Goal: Obtain resource: Download file/media

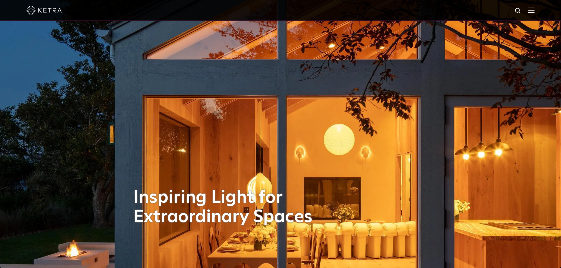
click at [521, 11] on img at bounding box center [517, 10] width 7 height 7
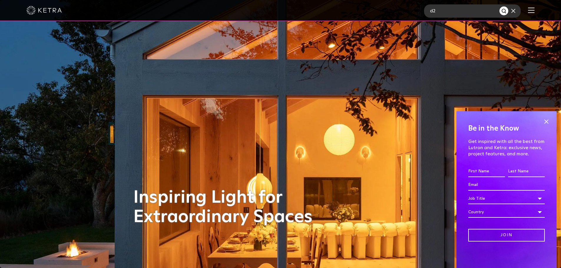
type input "d2"
click at [499, 6] on button "Search" at bounding box center [503, 10] width 9 height 9
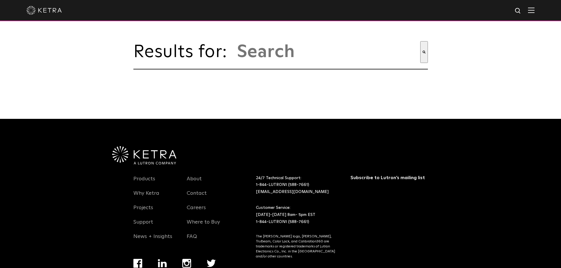
type input "d2"
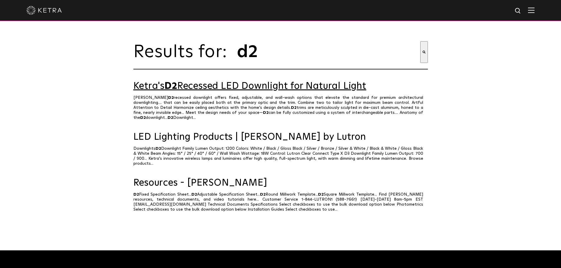
click at [232, 91] on link "Ketra's D2 Recessed LED Downlight for Natural Light" at bounding box center [280, 86] width 294 height 10
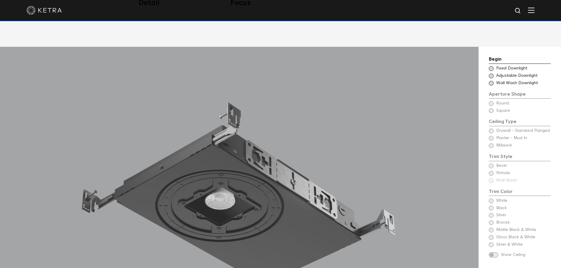
scroll to position [530, 0]
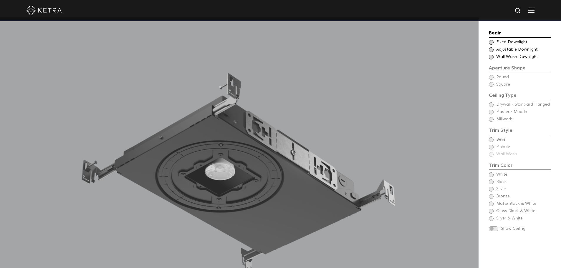
click at [491, 44] on span at bounding box center [490, 42] width 5 height 5
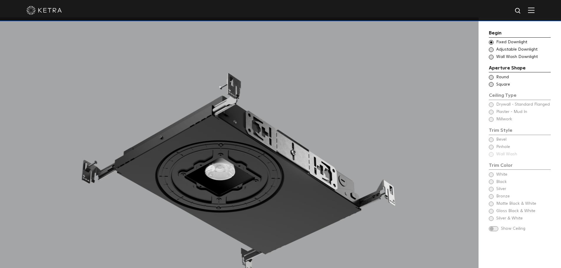
click at [491, 85] on span at bounding box center [490, 84] width 5 height 5
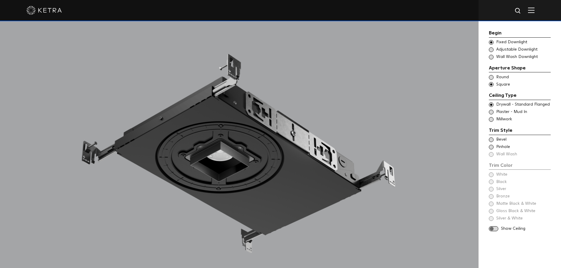
scroll to position [559, 0]
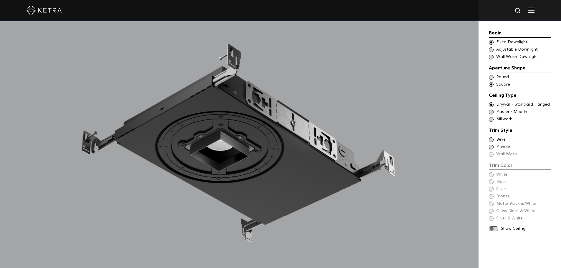
click at [491, 112] on span at bounding box center [490, 112] width 5 height 5
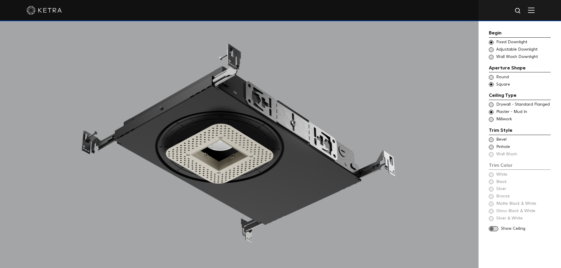
click at [490, 104] on span at bounding box center [490, 104] width 5 height 5
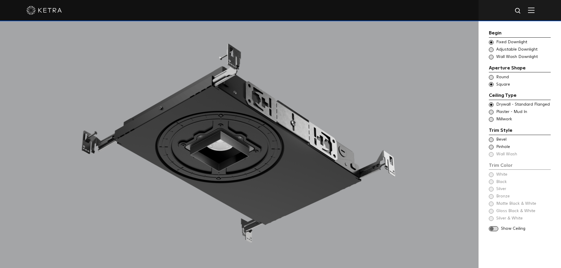
click at [492, 119] on span at bounding box center [490, 119] width 5 height 5
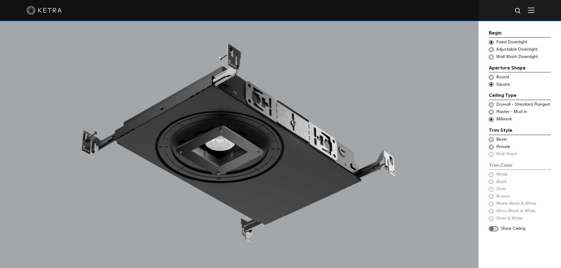
click at [490, 112] on span at bounding box center [490, 112] width 5 height 5
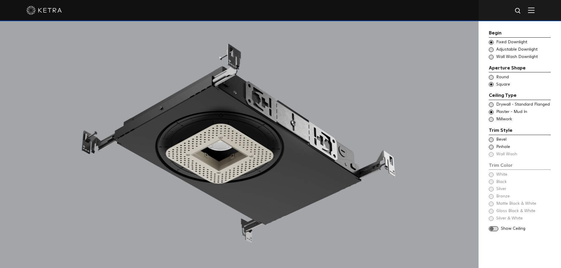
click at [491, 104] on span at bounding box center [490, 104] width 5 height 5
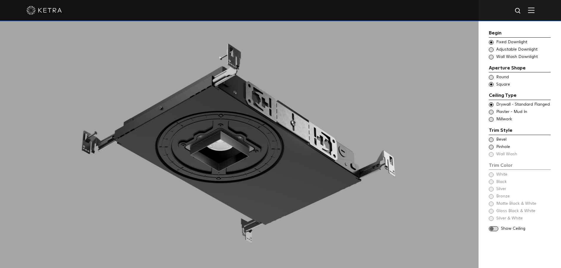
click at [491, 119] on span at bounding box center [490, 119] width 5 height 5
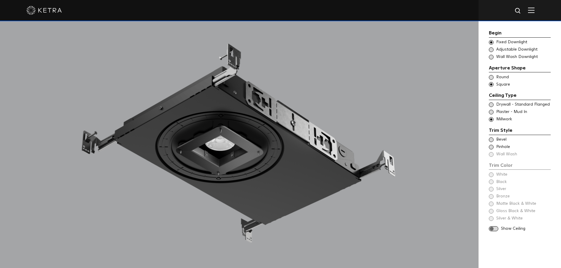
click at [490, 105] on span at bounding box center [490, 104] width 5 height 5
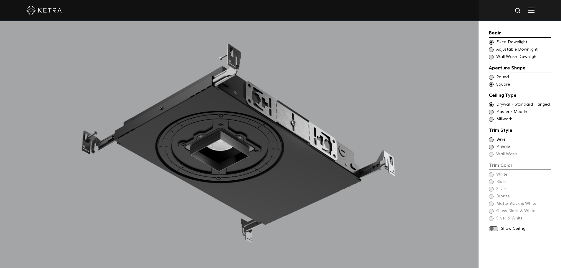
click at [490, 141] on span at bounding box center [490, 139] width 5 height 5
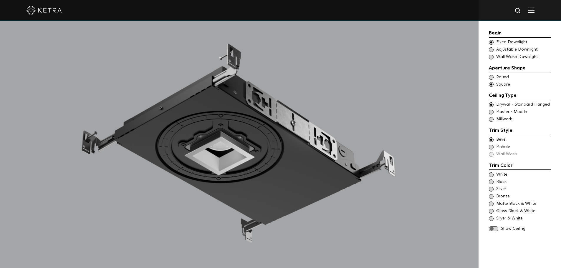
click at [491, 149] on span at bounding box center [490, 147] width 5 height 5
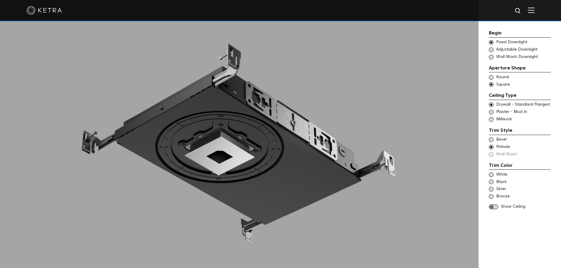
scroll to position [588, 0]
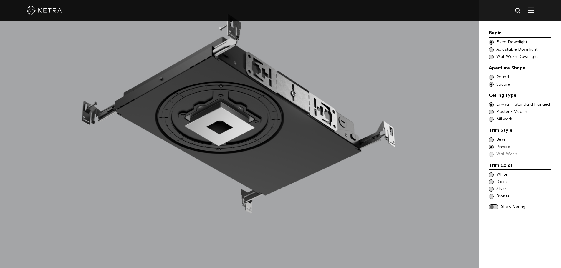
click at [490, 175] on span at bounding box center [490, 174] width 5 height 5
click at [490, 182] on span at bounding box center [490, 181] width 5 height 5
click at [490, 189] on span at bounding box center [490, 189] width 5 height 5
click at [491, 196] on span at bounding box center [490, 196] width 5 height 5
click at [491, 188] on span at bounding box center [490, 189] width 5 height 5
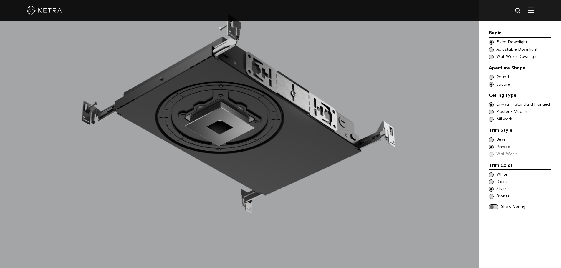
click at [490, 181] on span at bounding box center [490, 181] width 5 height 5
click at [490, 196] on span at bounding box center [490, 196] width 5 height 5
click at [492, 187] on span at bounding box center [490, 189] width 5 height 5
click at [490, 182] on span at bounding box center [490, 181] width 5 height 5
click at [494, 206] on span at bounding box center [492, 206] width 9 height 5
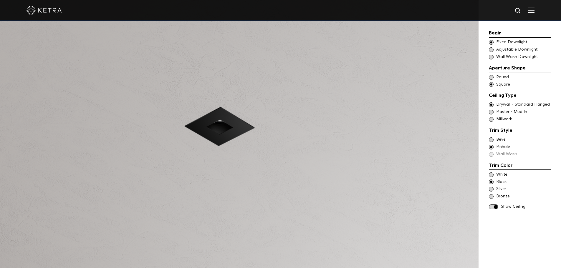
click at [494, 206] on span at bounding box center [492, 206] width 9 height 5
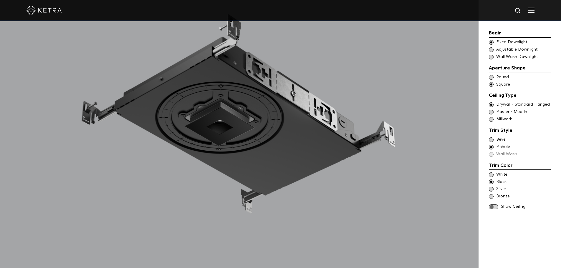
click at [491, 196] on span at bounding box center [490, 196] width 5 height 5
click at [491, 205] on span at bounding box center [492, 206] width 9 height 5
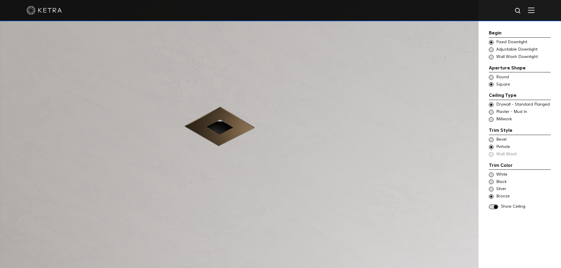
drag, startPoint x: 492, startPoint y: 203, endPoint x: 492, endPoint y: 206, distance: 3.2
click at [492, 203] on div "Begin Choose Aperture Shape Fixed Downlight Choose Aperture Shape Adjustable Do…" at bounding box center [519, 120] width 62 height 182
click at [492, 207] on span at bounding box center [492, 206] width 9 height 5
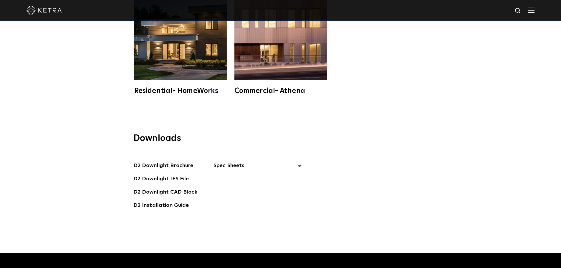
scroll to position [1648, 0]
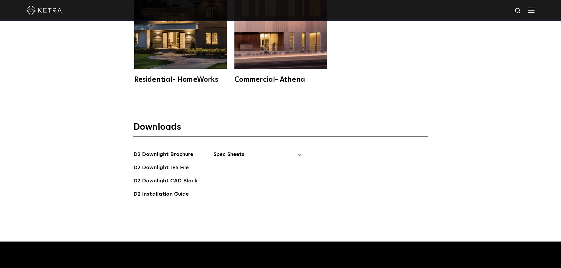
click at [229, 154] on span "Spec Sheets" at bounding box center [257, 156] width 88 height 13
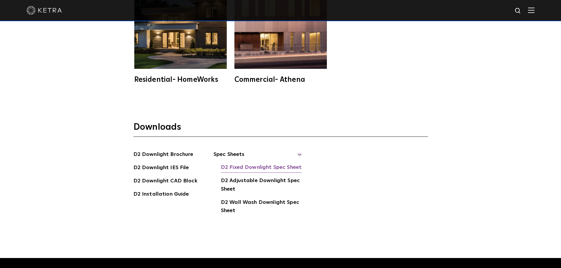
click at [284, 167] on link "D2 Fixed Downlight Spec Sheet" at bounding box center [261, 167] width 81 height 9
